Goal: Task Accomplishment & Management: Manage account settings

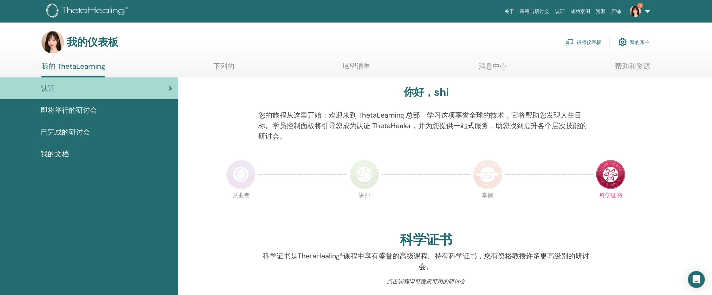
click at [580, 40] on font "讲师仪表板" at bounding box center [589, 42] width 25 height 6
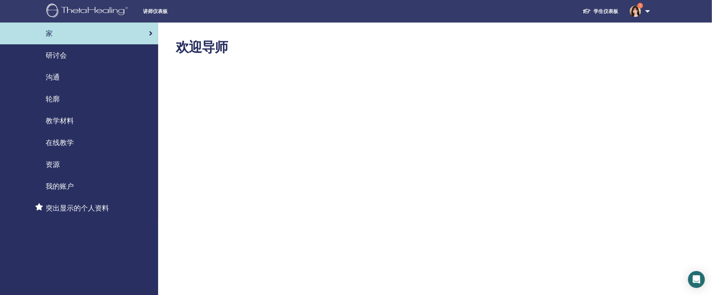
click at [83, 51] on div "研讨会" at bounding box center [79, 55] width 147 height 11
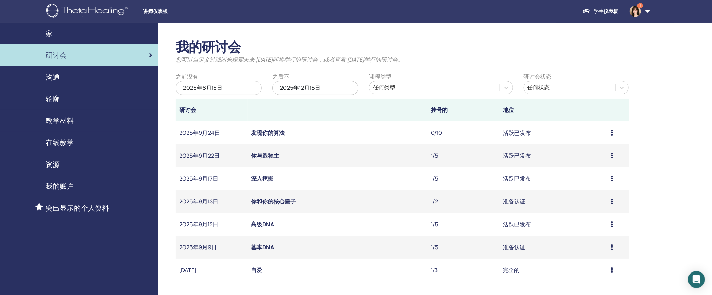
click at [613, 224] on div "预览 编辑 参会者 取消" at bounding box center [618, 224] width 14 height 8
click at [265, 226] on font "高级DNA" at bounding box center [262, 223] width 23 height 7
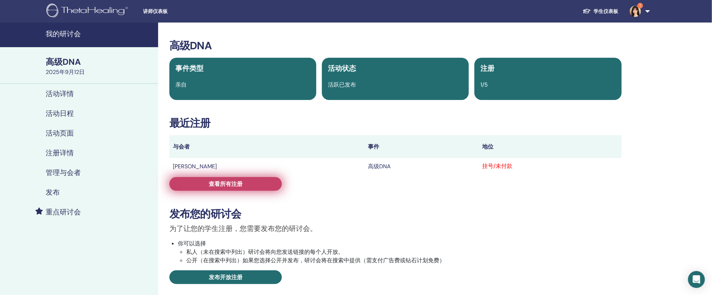
click at [255, 185] on link "查看所有注册" at bounding box center [225, 184] width 112 height 14
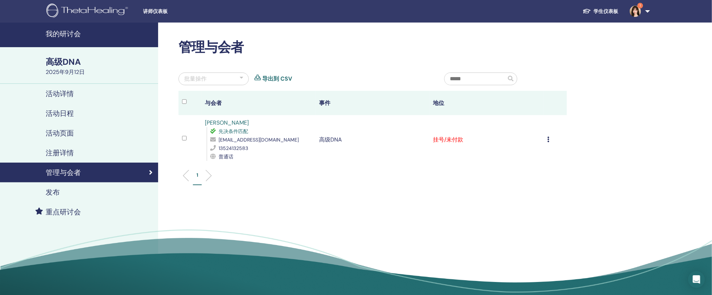
click at [554, 138] on div "取消注册 不自动认证 标记为已付款 标记为未付款 标记为缺席 完成并证明 下载证书" at bounding box center [556, 139] width 16 height 8
click at [549, 137] on icon at bounding box center [549, 139] width 2 height 6
click at [549, 136] on div "取消注册 不自动认证 标记为已付款 标记为未付款 标记为缺席 完成并证明 下载证书" at bounding box center [556, 139] width 16 height 8
click at [520, 195] on font "完成并证明" at bounding box center [522, 195] width 28 height 7
click at [461, 141] on font "已完成并认证" at bounding box center [450, 139] width 34 height 7
